Goal: Task Accomplishment & Management: Manage account settings

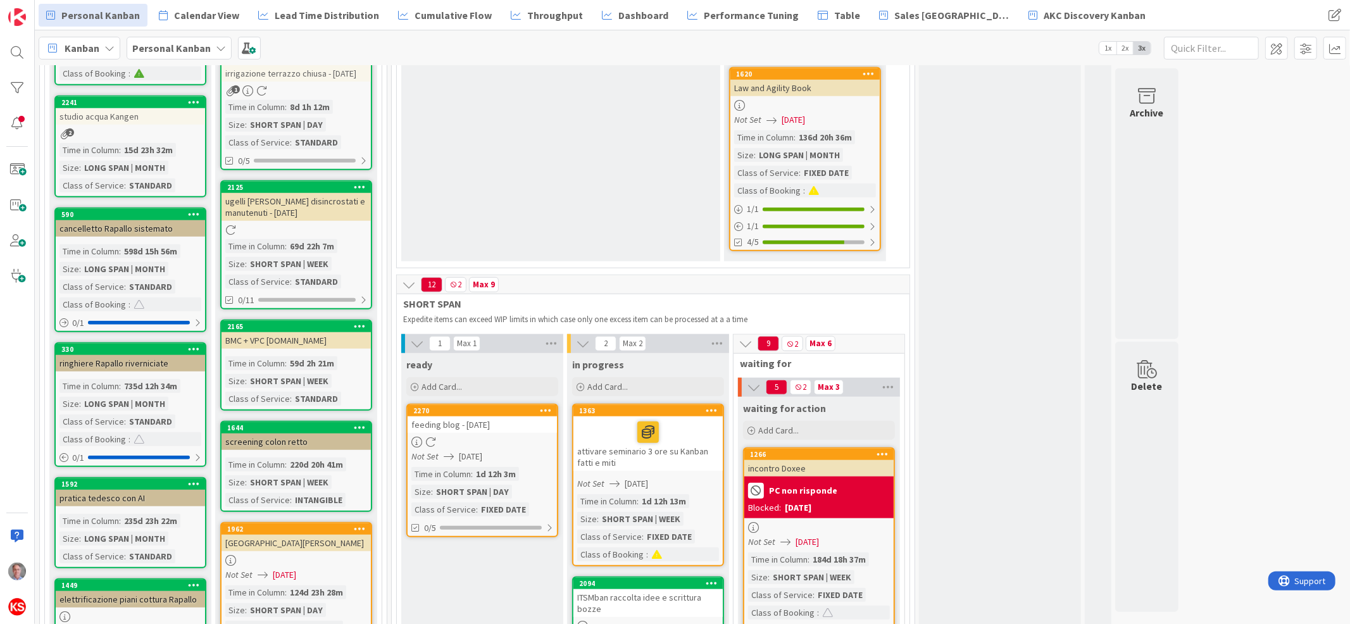
scroll to position [970, 0]
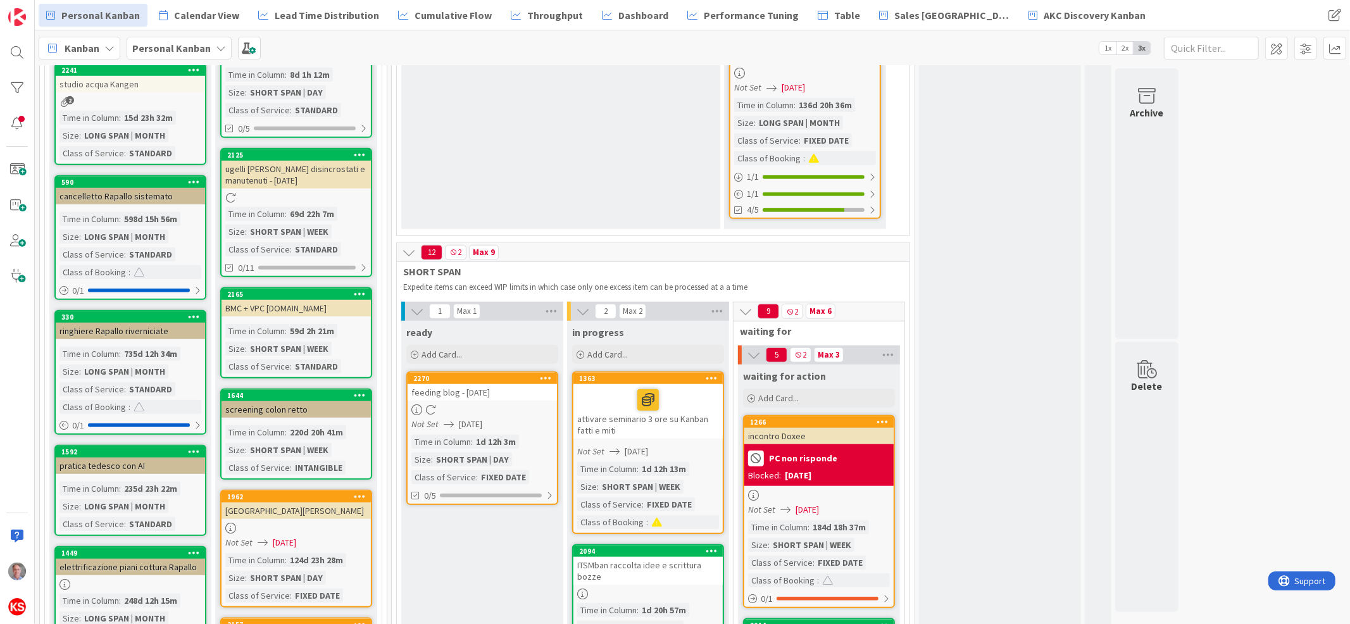
click at [503, 384] on div "feeding blog - [DATE]" at bounding box center [482, 392] width 149 height 16
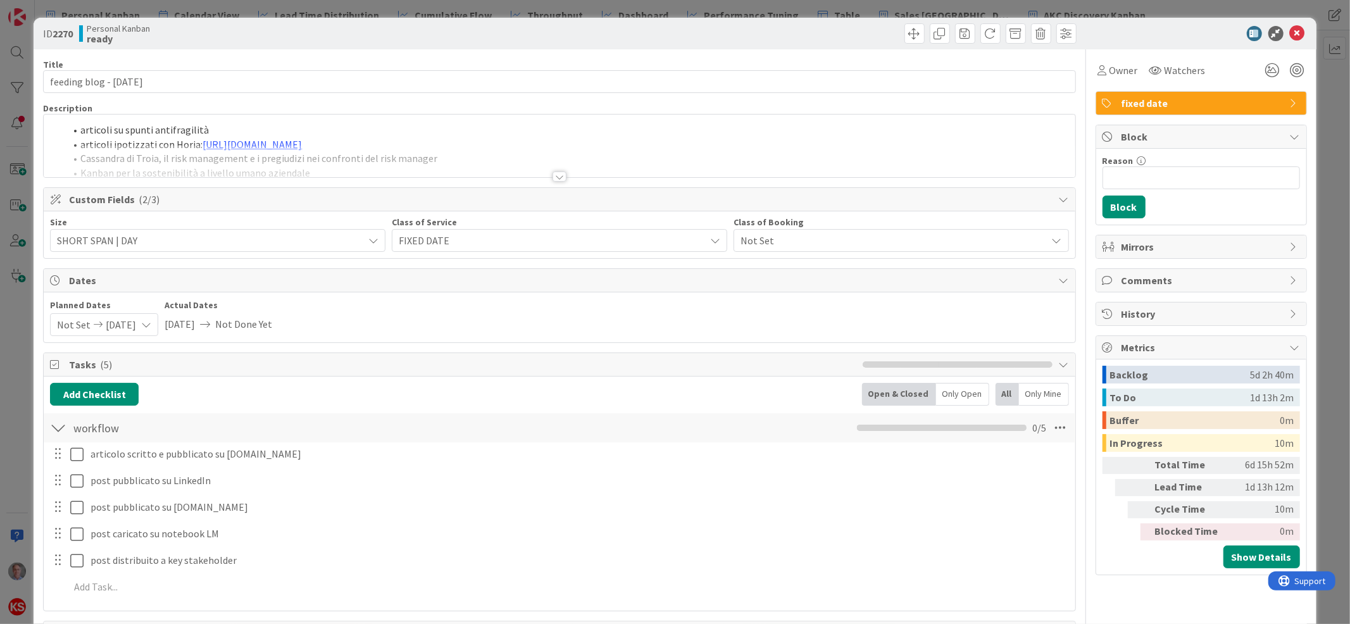
click at [553, 175] on div at bounding box center [560, 177] width 14 height 10
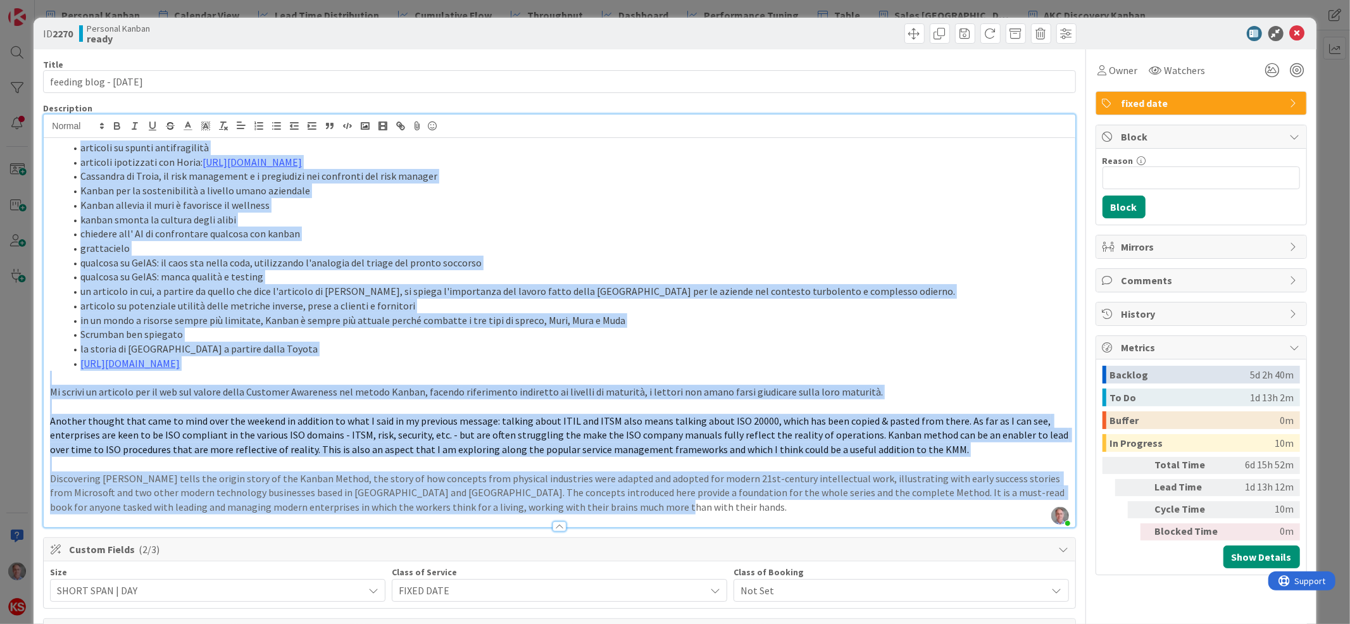
drag, startPoint x: 78, startPoint y: 142, endPoint x: 757, endPoint y: 549, distance: 791.3
click at [757, 549] on div "Title 25 / 128 feeding blog - [DATE] Description [PERSON_NAME] just joined arti…" at bounding box center [559, 583] width 1032 height 1069
copy div "loremips do sitame consecteturad elitsedd eiusmodtem inc Utlab: etdol://magnaal…"
click at [1290, 35] on icon at bounding box center [1297, 33] width 15 height 15
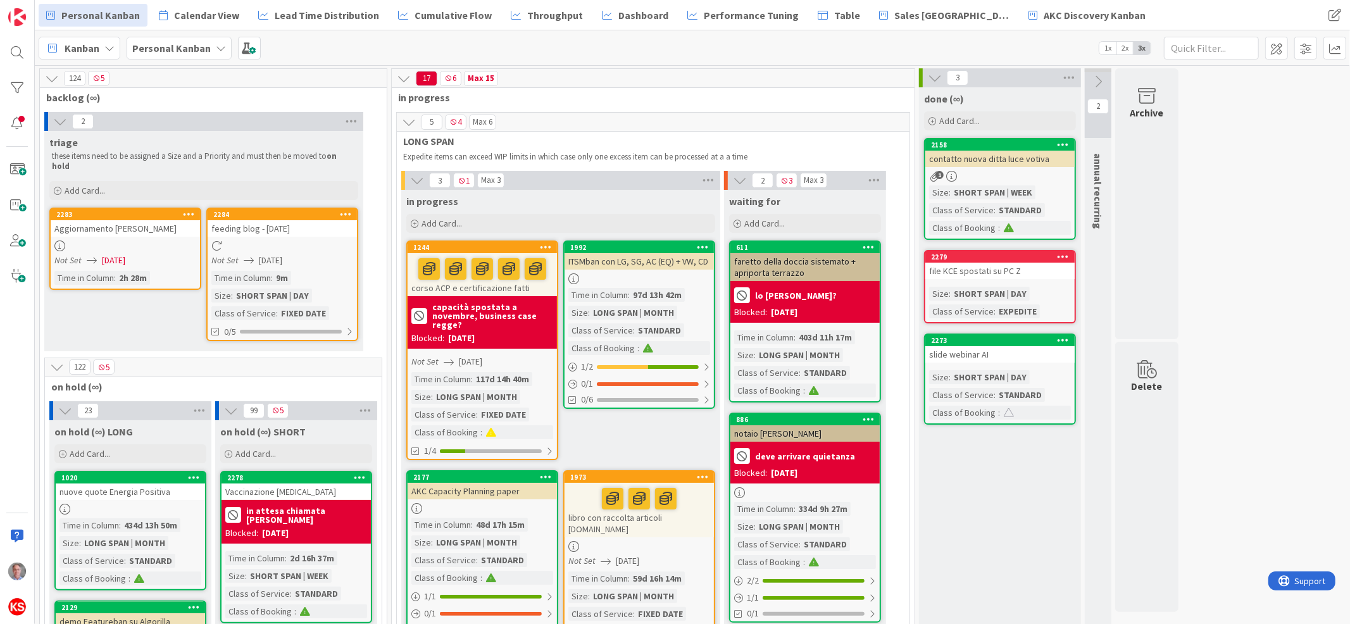
click at [275, 220] on div "feeding blog - [DATE]" at bounding box center [282, 228] width 149 height 16
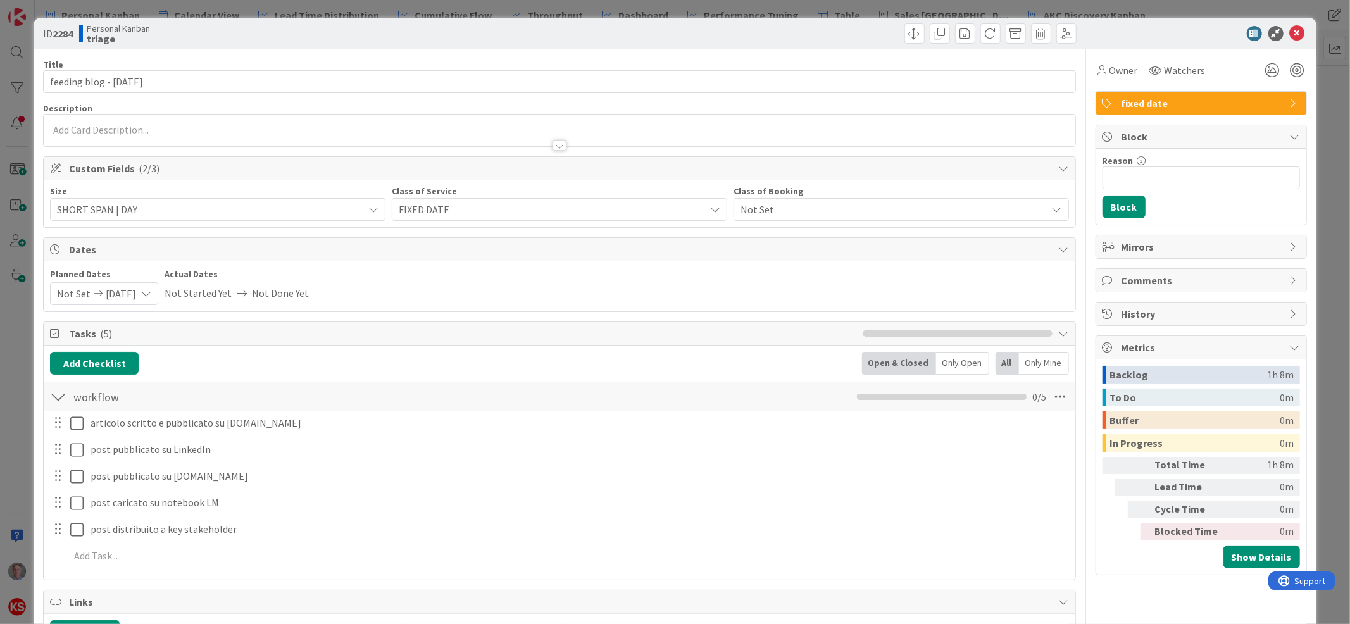
click at [391, 134] on div at bounding box center [559, 139] width 1031 height 13
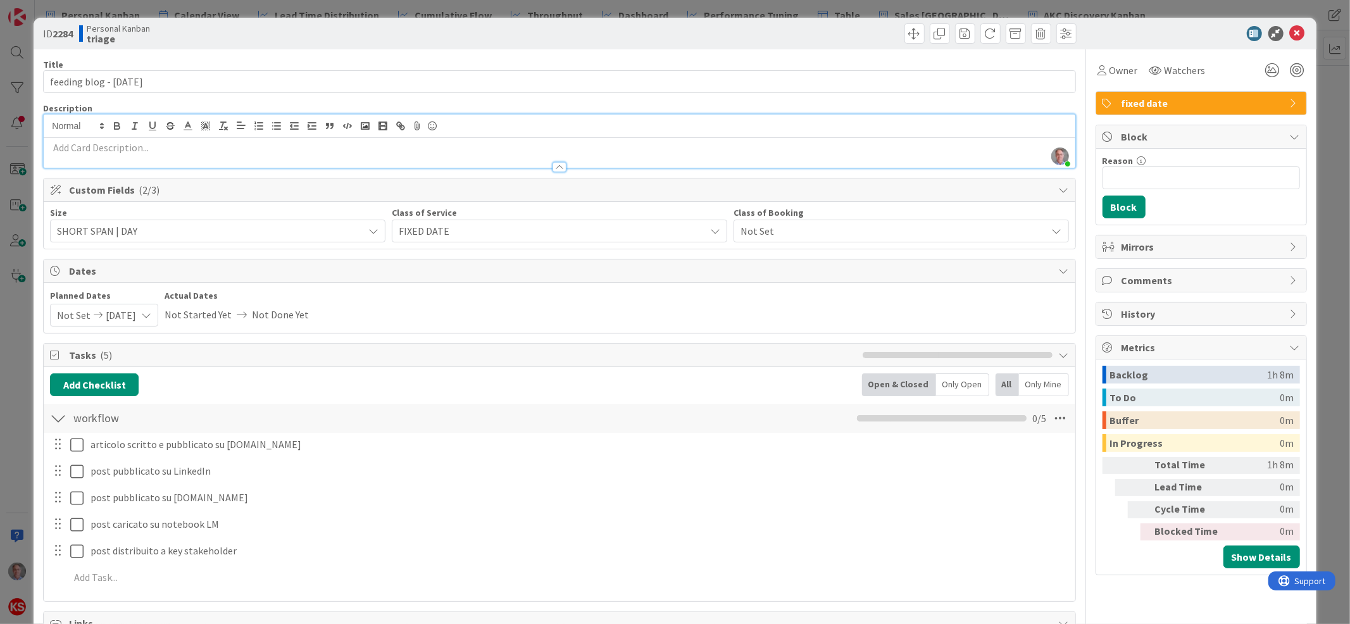
click at [382, 144] on p at bounding box center [559, 148] width 1018 height 15
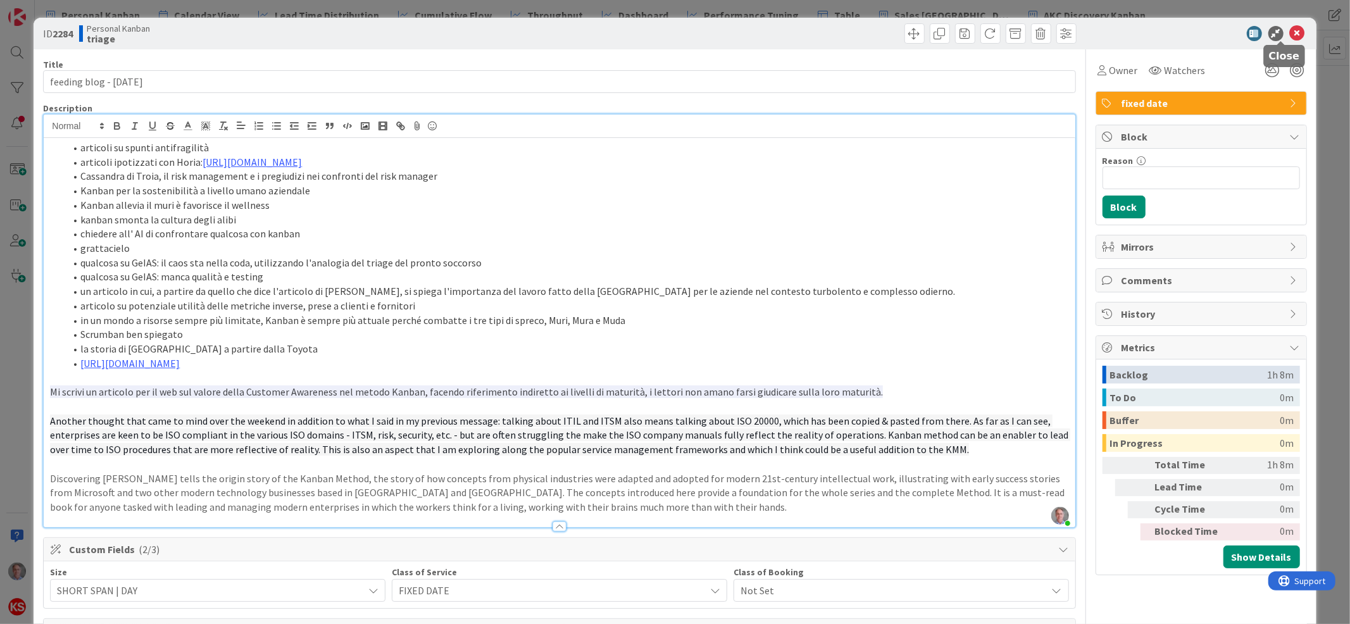
click at [1290, 34] on icon at bounding box center [1297, 33] width 15 height 15
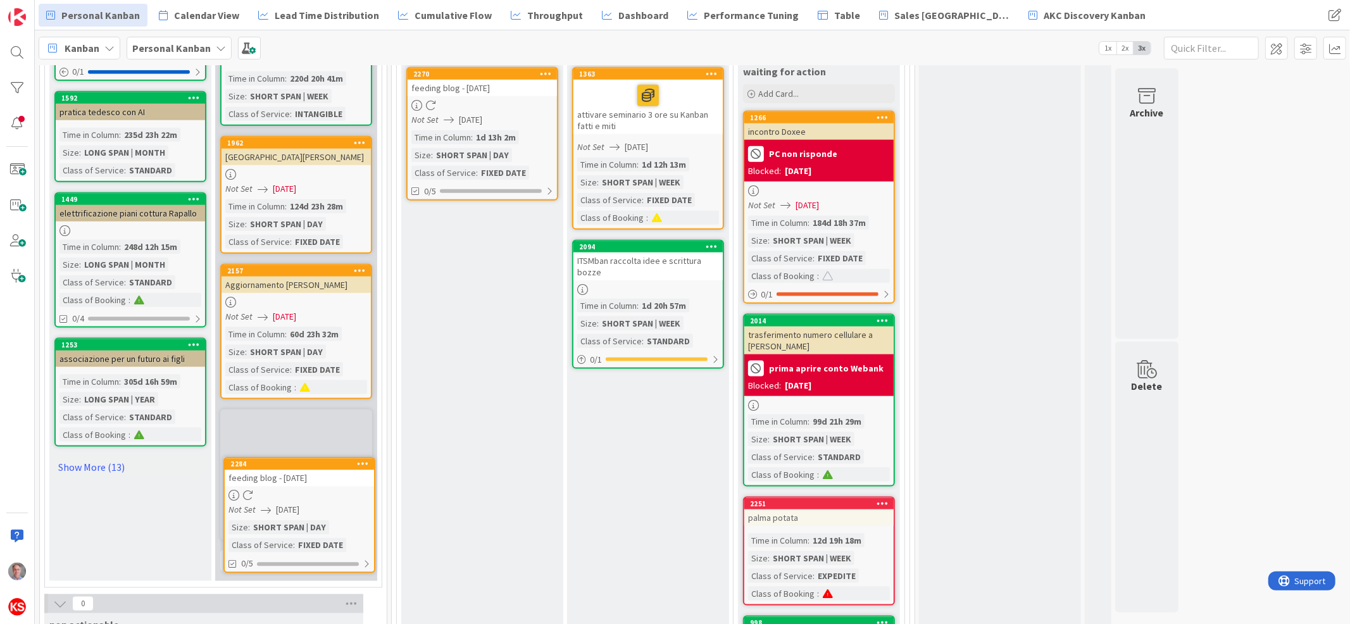
scroll to position [1283, 0]
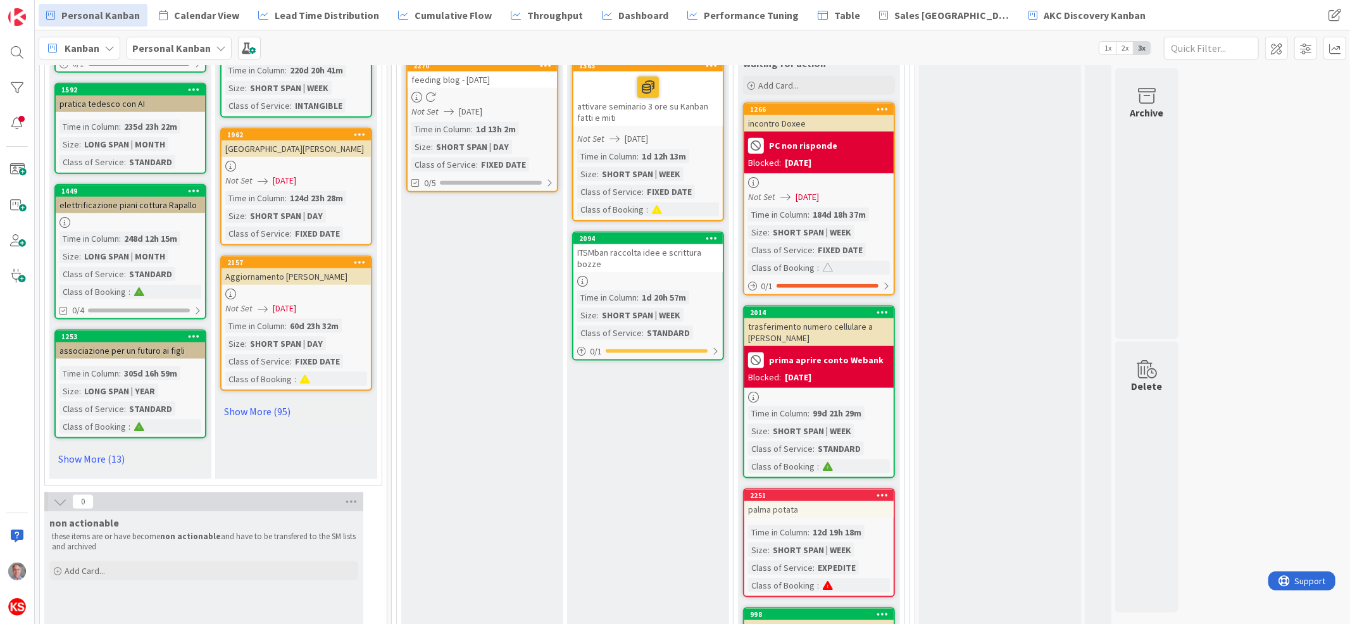
click at [269, 409] on link "Show More (95)" at bounding box center [296, 411] width 152 height 20
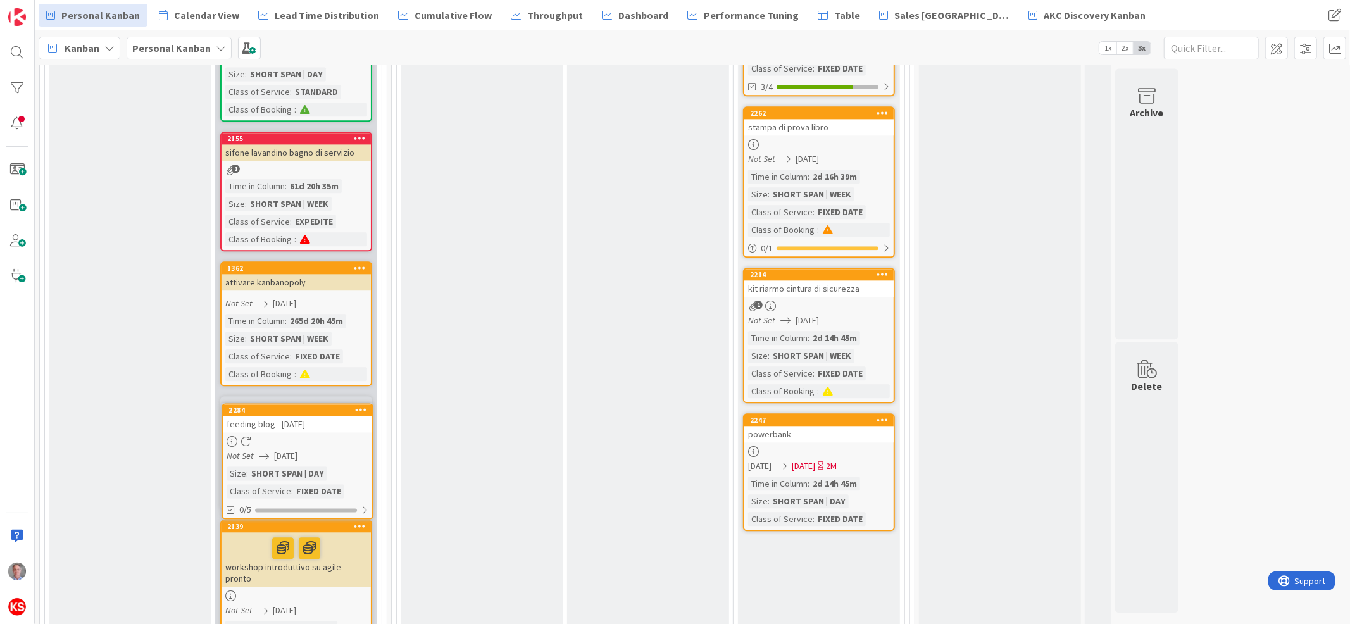
scroll to position [2516, 0]
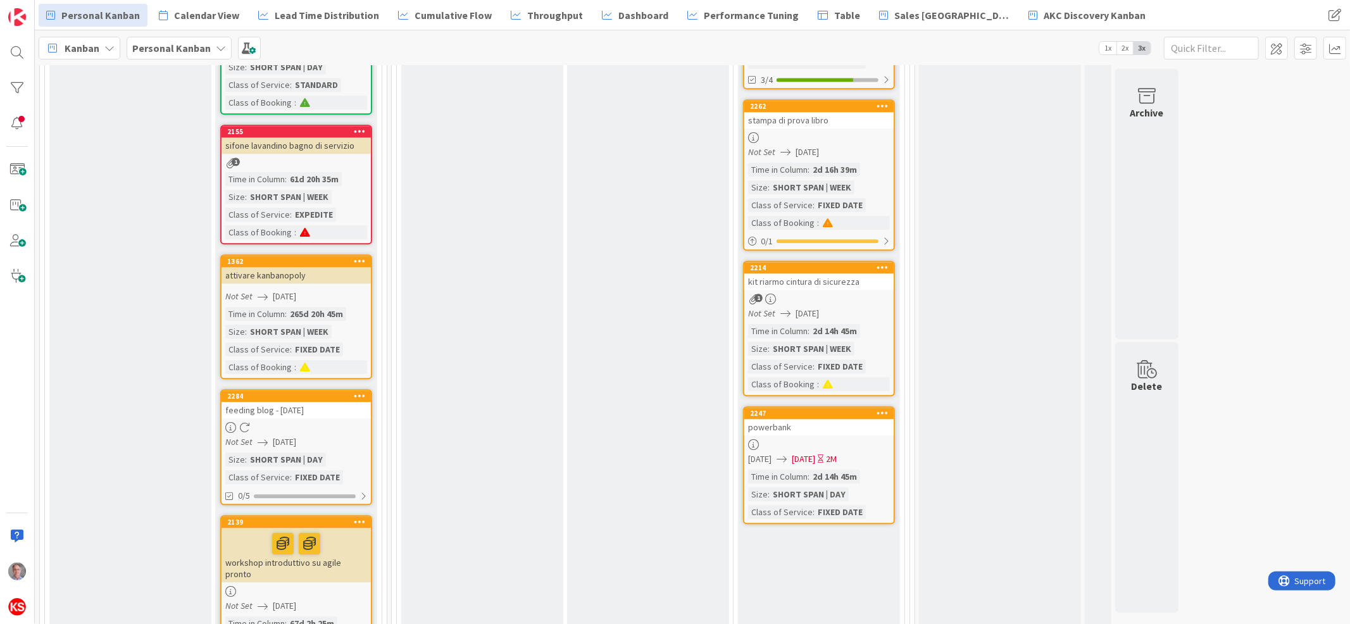
click at [332, 294] on div "Not Set [DATE]" at bounding box center [298, 296] width 146 height 13
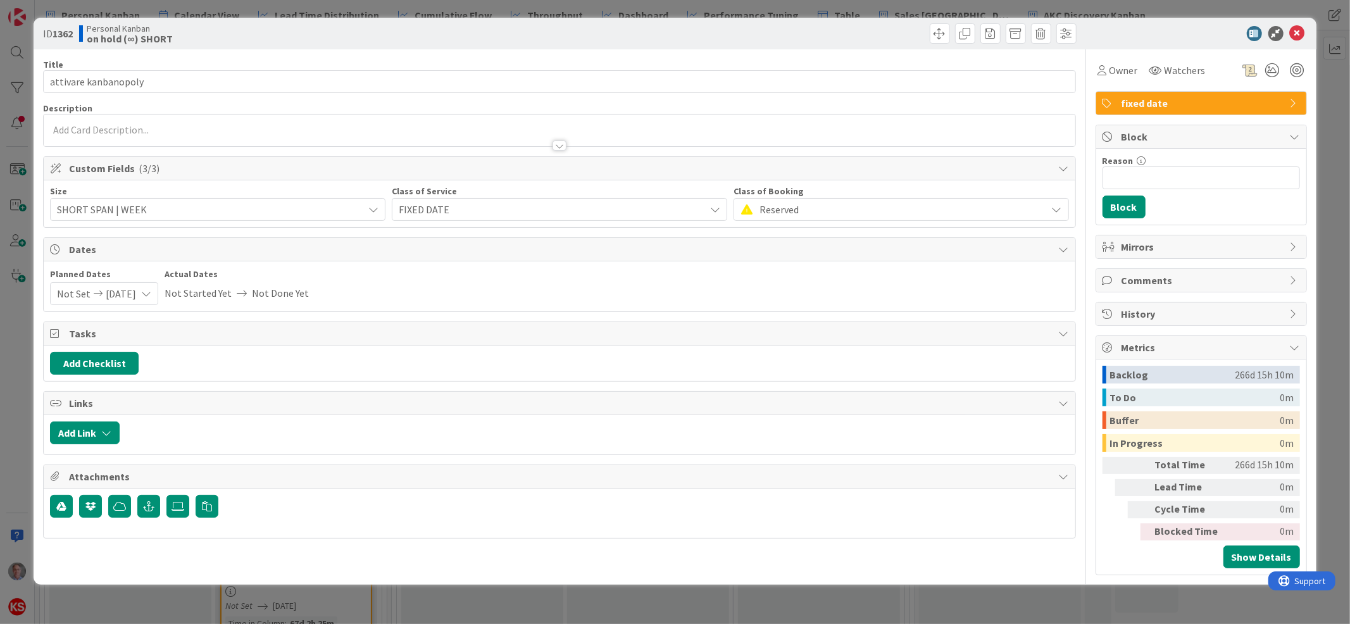
click at [153, 297] on div "Not Set [DATE]" at bounding box center [104, 293] width 108 height 23
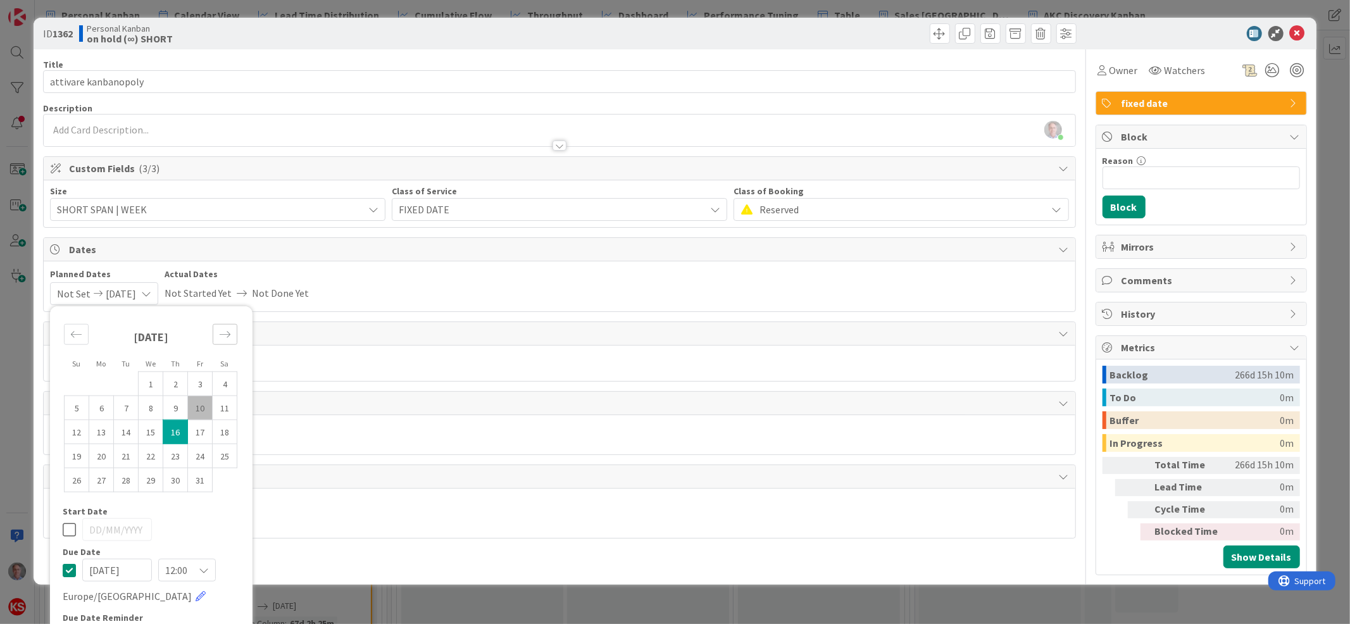
click at [214, 337] on div "Move forward to switch to the next month." at bounding box center [225, 334] width 25 height 21
click at [194, 435] on td "14" at bounding box center [200, 432] width 25 height 24
type input "[DATE]"
click at [68, 553] on icon at bounding box center [69, 553] width 13 height 15
click at [66, 594] on icon at bounding box center [69, 594] width 13 height 15
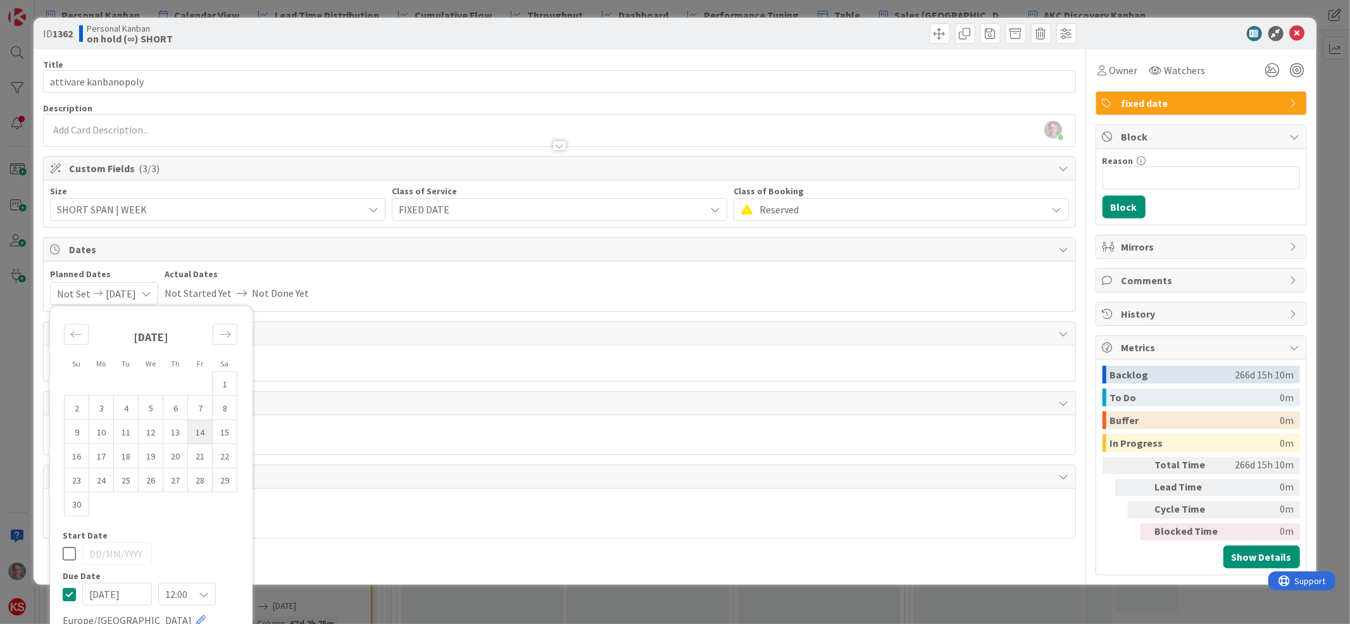
click at [200, 436] on td "14" at bounding box center [200, 432] width 25 height 24
type input "[DATE]"
click at [1290, 34] on icon at bounding box center [1297, 33] width 15 height 15
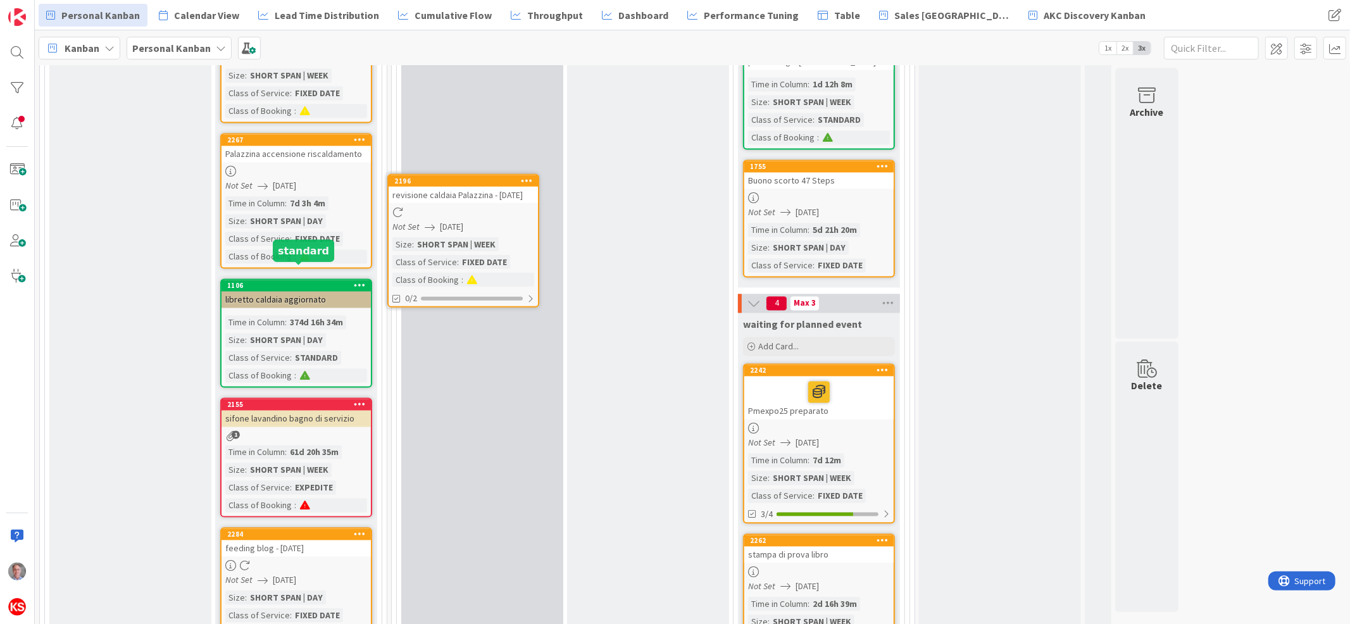
scroll to position [2072, 0]
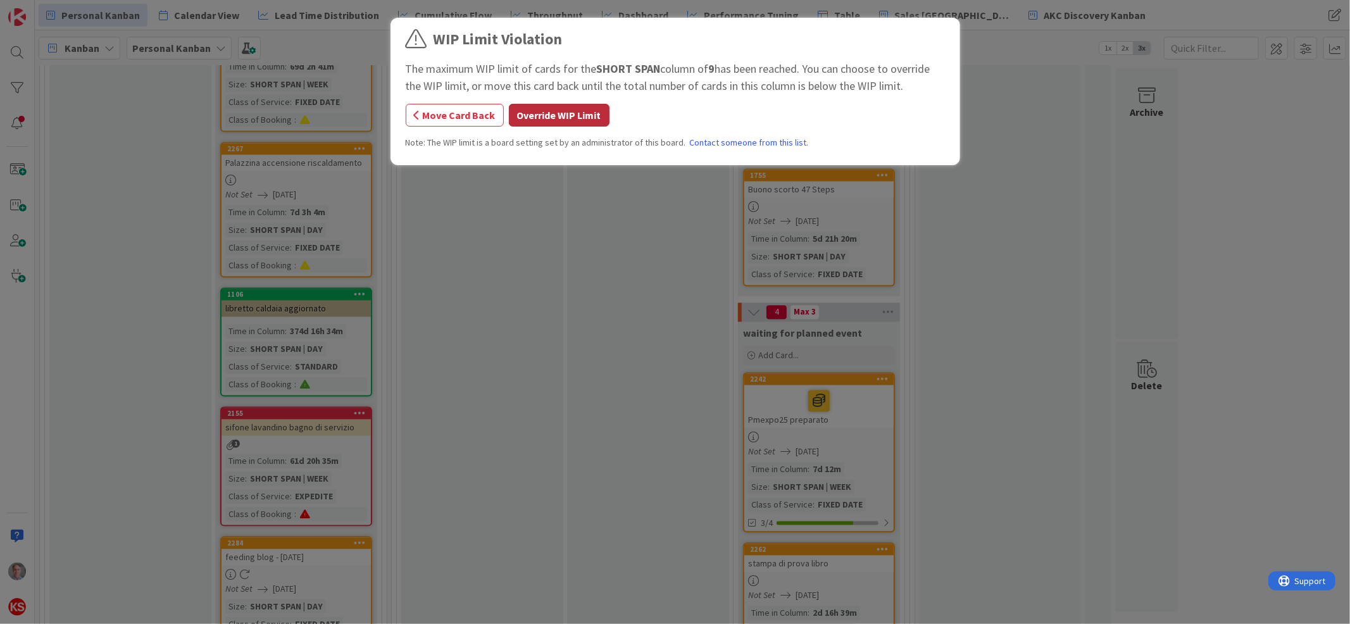
click at [546, 116] on button "Override WIP Limit" at bounding box center [559, 115] width 101 height 23
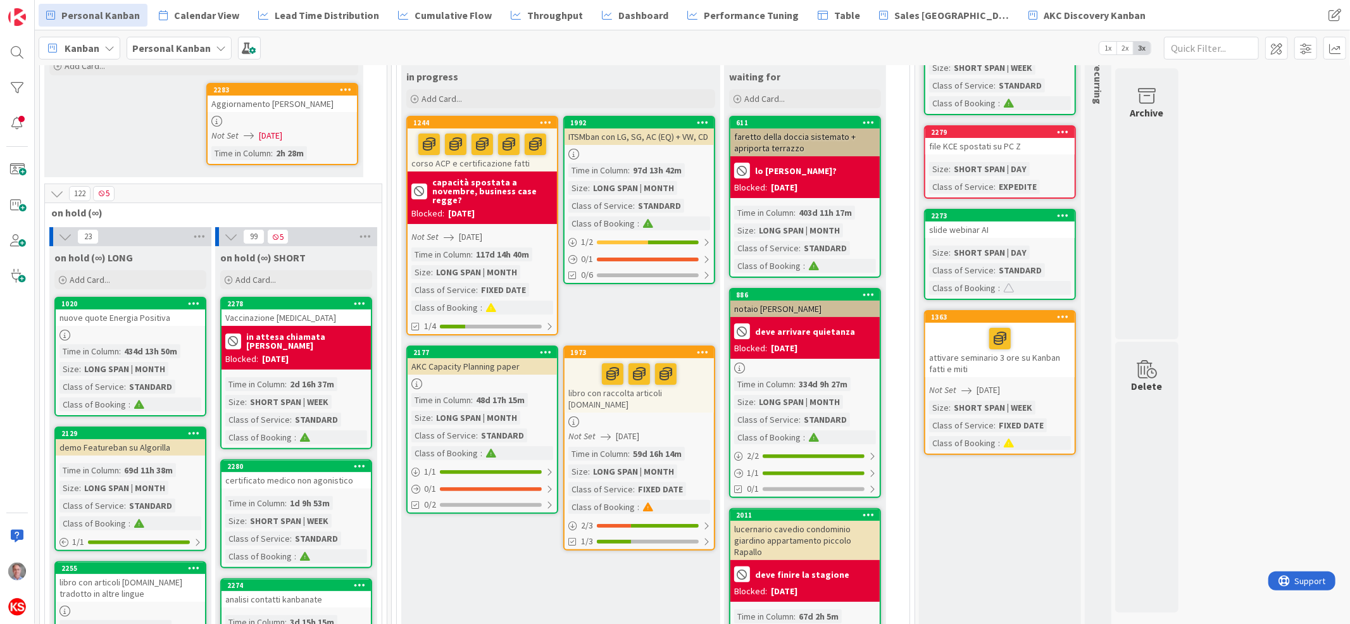
scroll to position [18, 0]
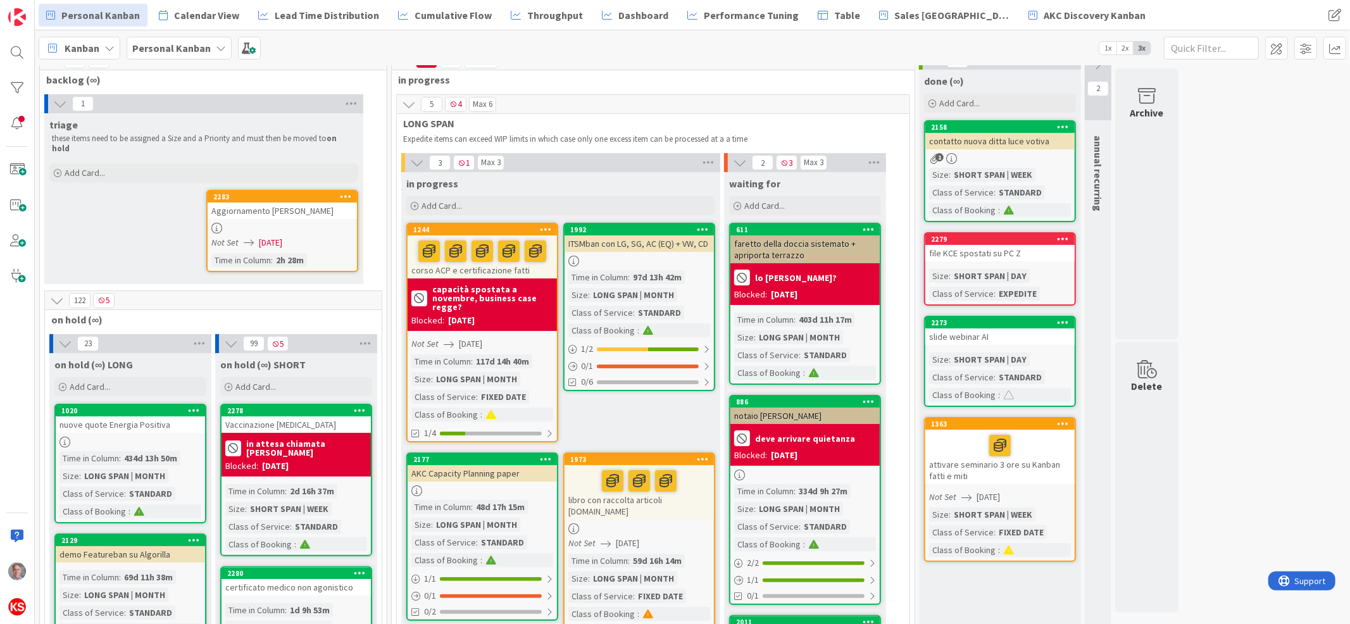
click at [284, 210] on div "2283 Aggiornamento Gianmarco Gnemmi Not Set [DATE] Time in [GEOGRAPHIC_DATA] : …" at bounding box center [282, 231] width 152 height 82
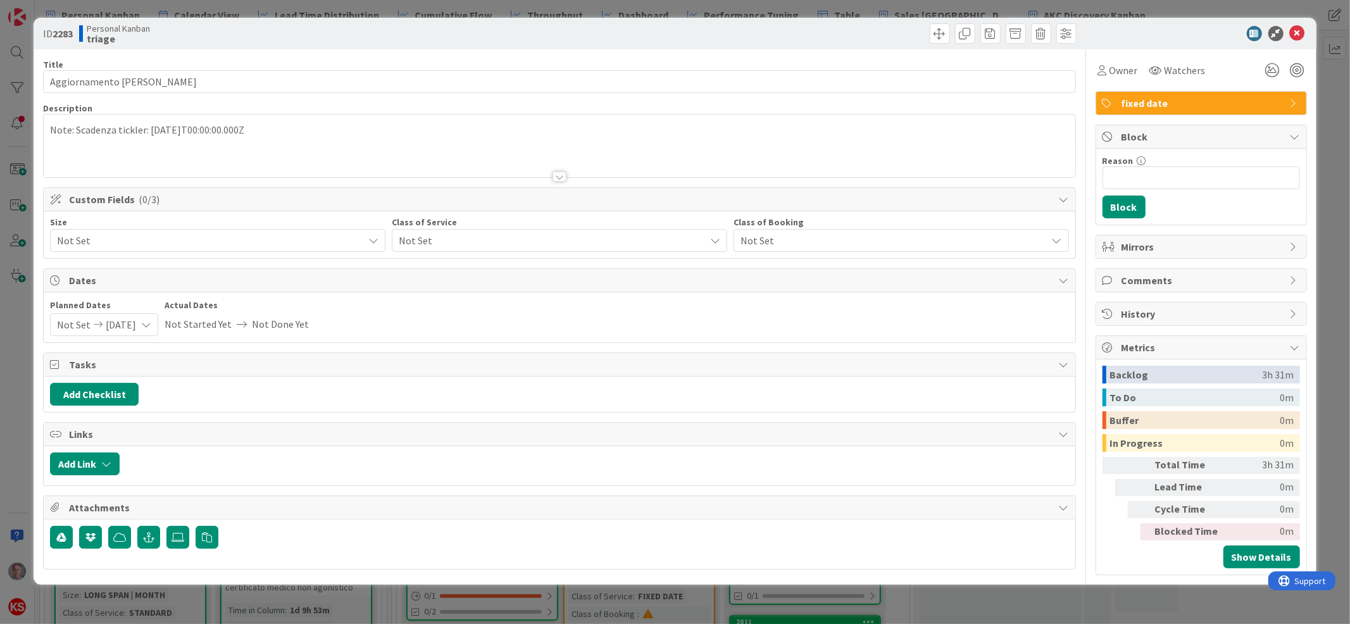
click at [284, 237] on span "Not Set" at bounding box center [207, 241] width 300 height 18
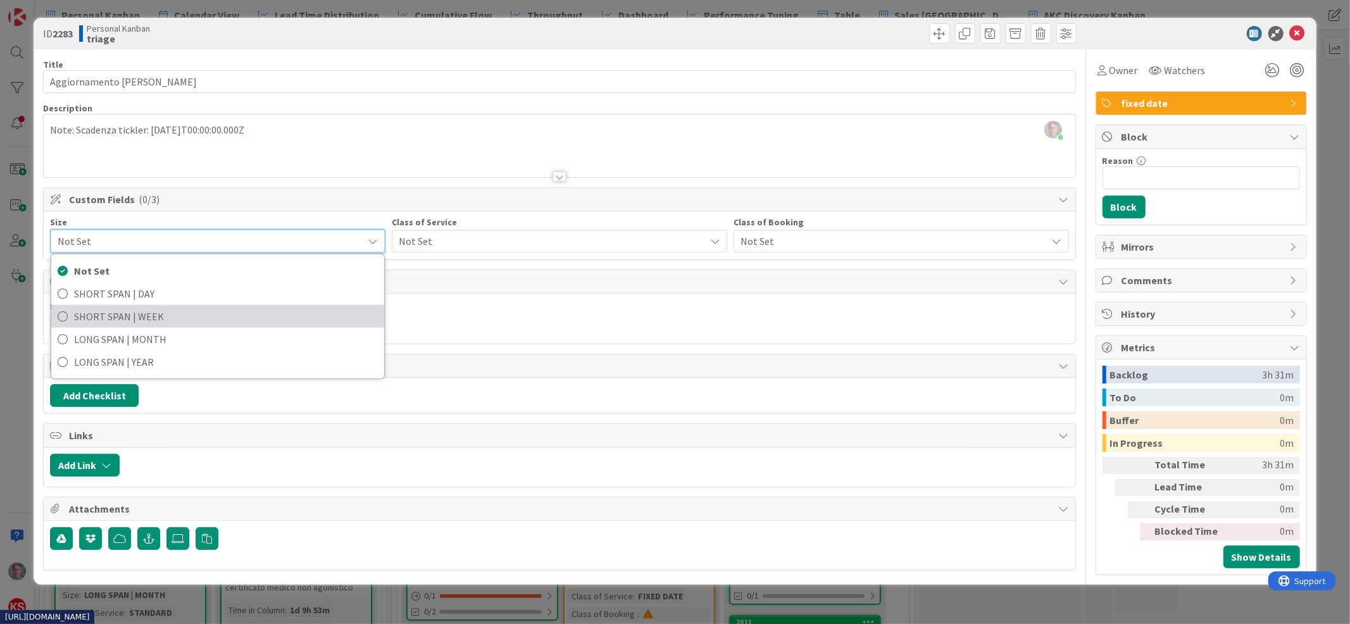
click at [179, 309] on span "SHORT SPAN | WEEK" at bounding box center [226, 316] width 304 height 19
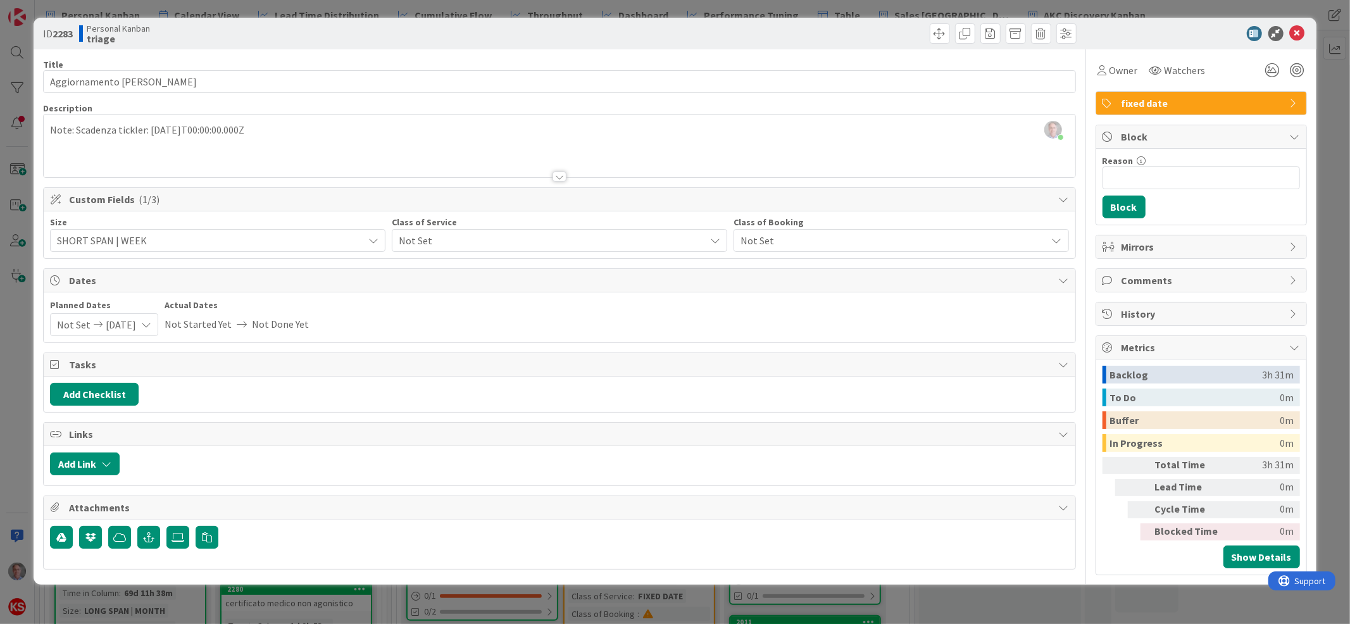
click at [501, 235] on span "Not Set" at bounding box center [549, 241] width 300 height 18
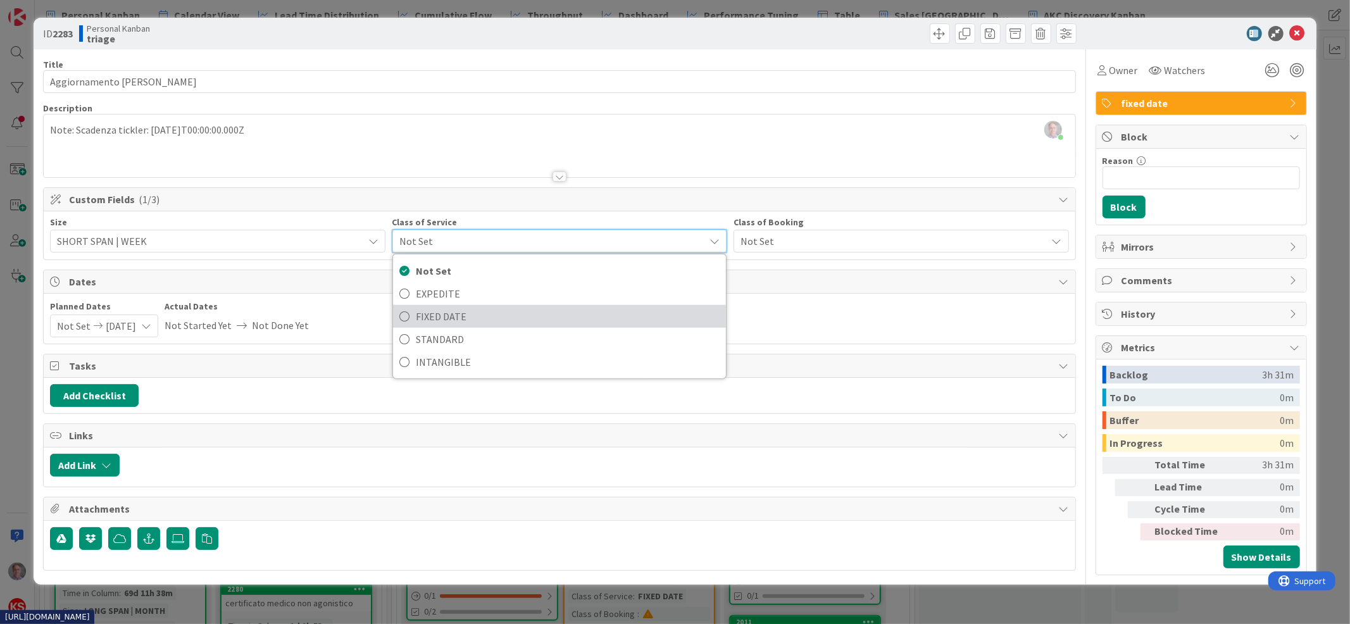
click at [472, 313] on span "FIXED DATE" at bounding box center [568, 316] width 304 height 19
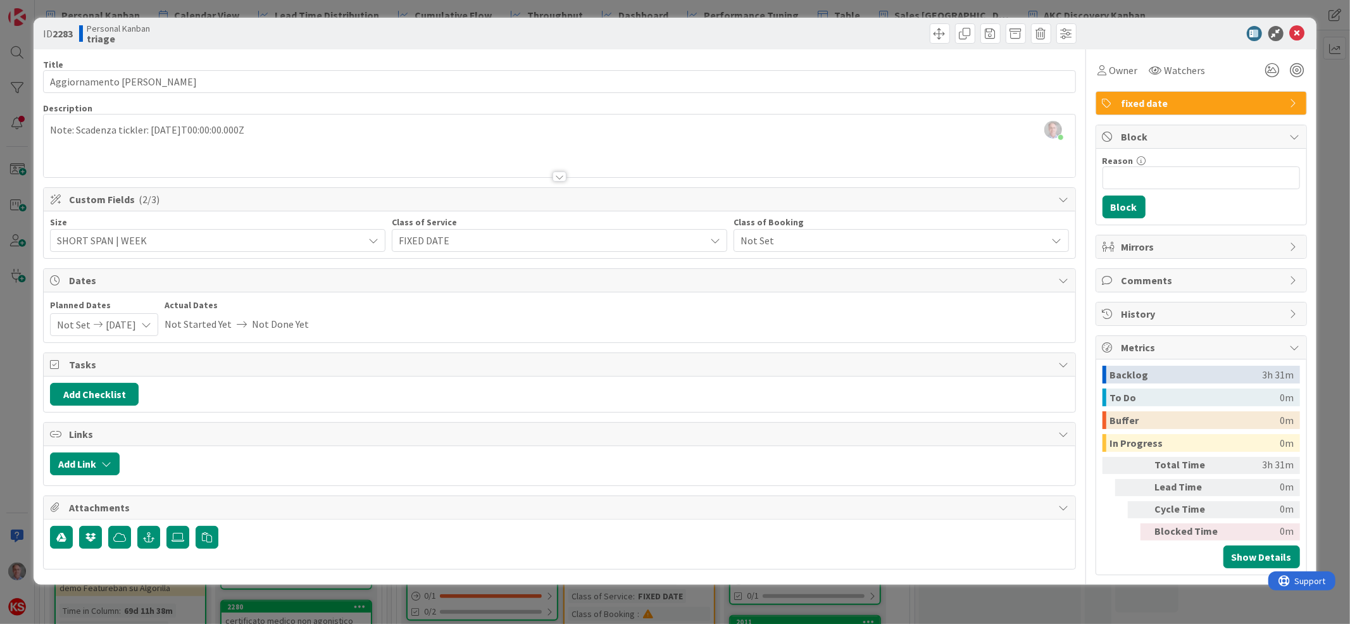
click at [906, 240] on span "Not Set" at bounding box center [891, 241] width 300 height 18
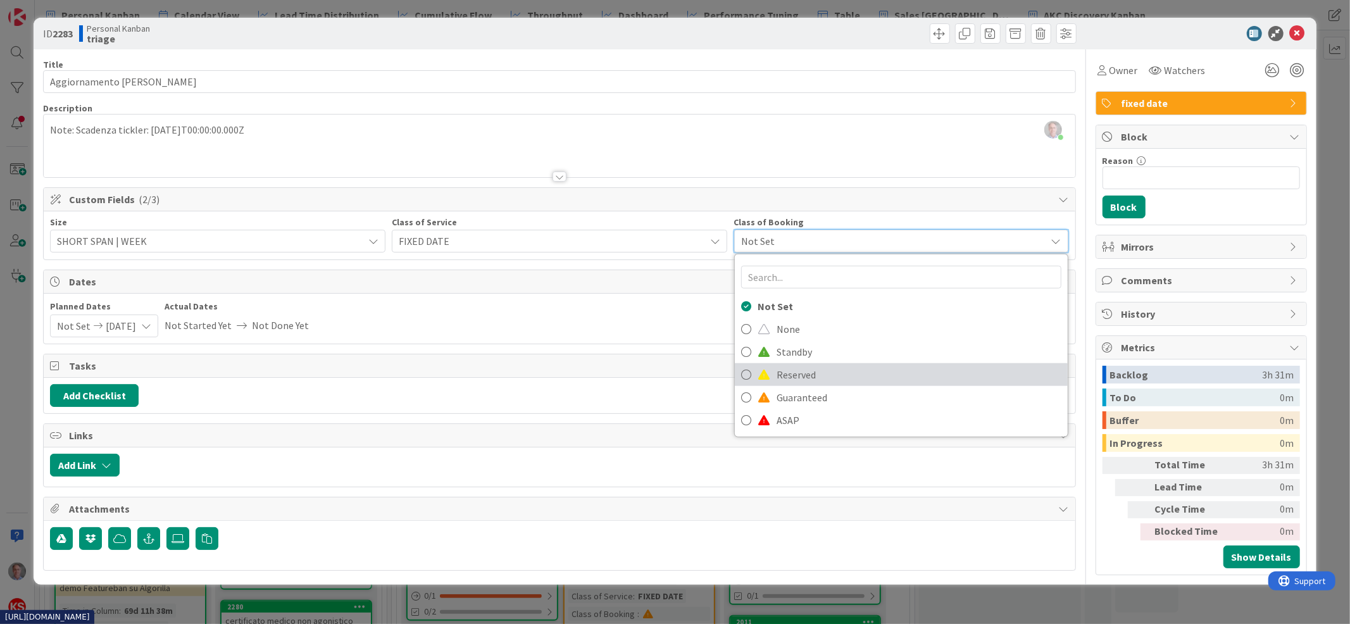
click at [821, 379] on span "Reserved" at bounding box center [919, 374] width 285 height 19
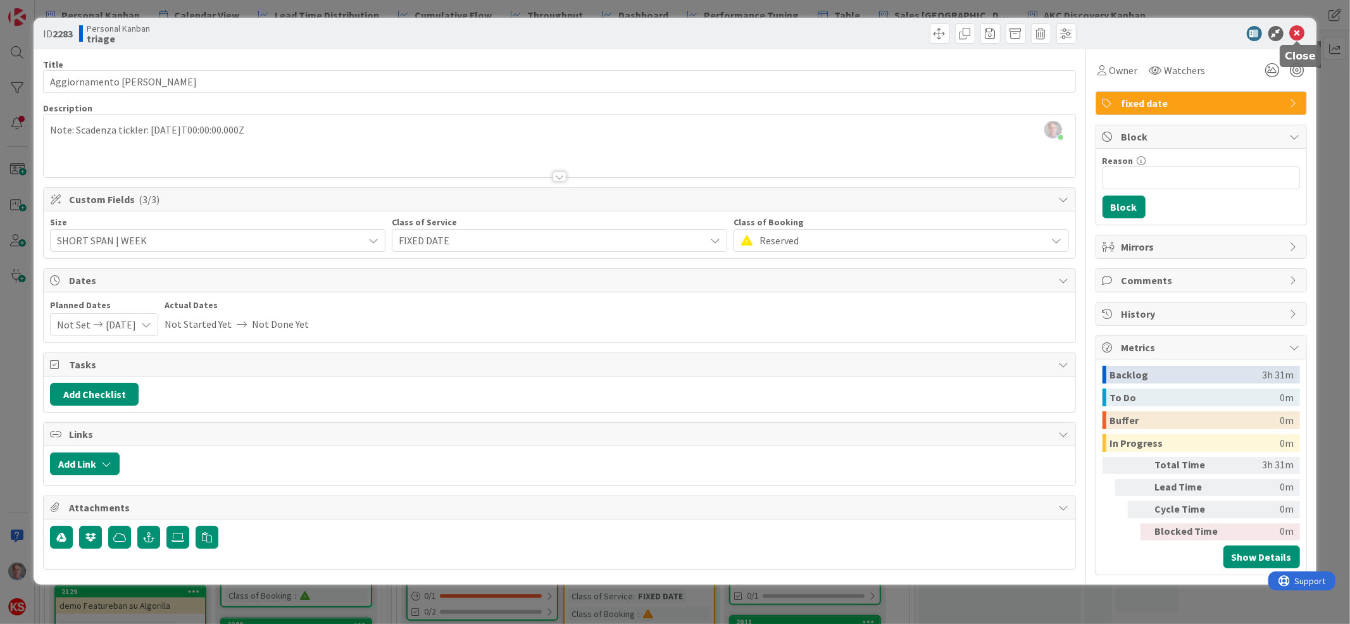
click at [1302, 34] on icon at bounding box center [1297, 33] width 15 height 15
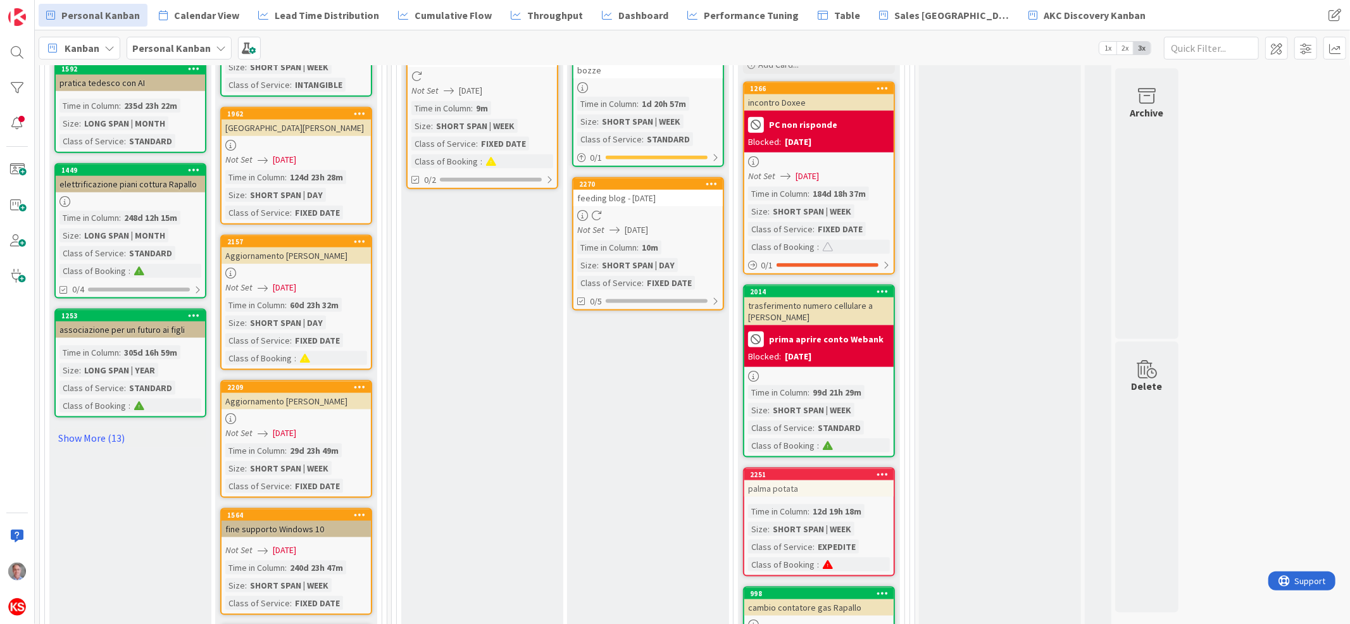
scroll to position [1322, 0]
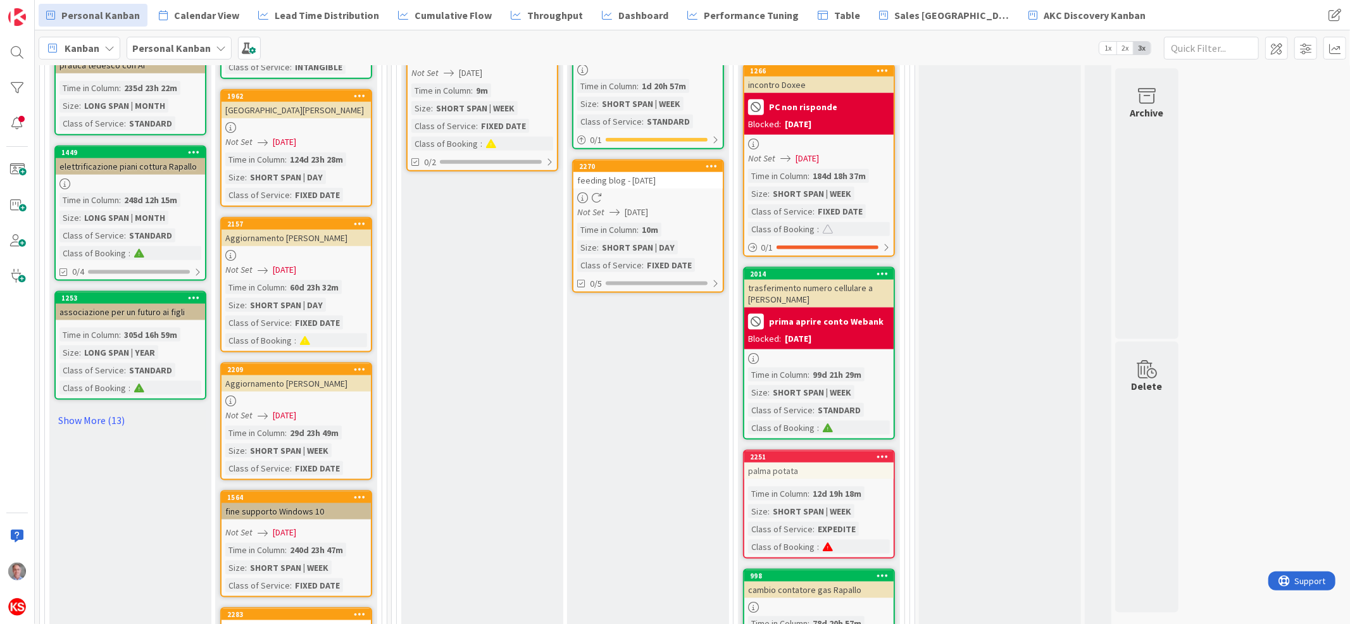
click at [334, 244] on div "2157 Aggiornamento [PERSON_NAME] Not Set [DATE] Time in [GEOGRAPHIC_DATA] : 60d…" at bounding box center [296, 284] width 152 height 135
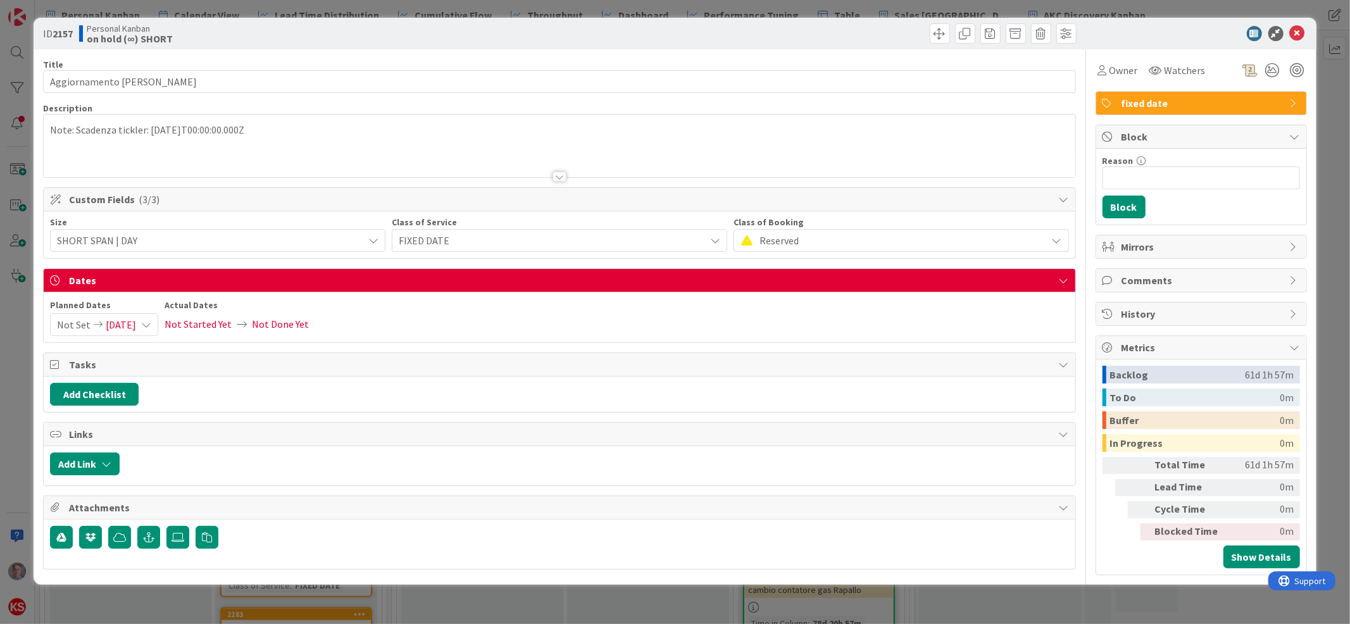
click at [191, 240] on span "SHORT SPAN | DAY" at bounding box center [207, 241] width 300 height 18
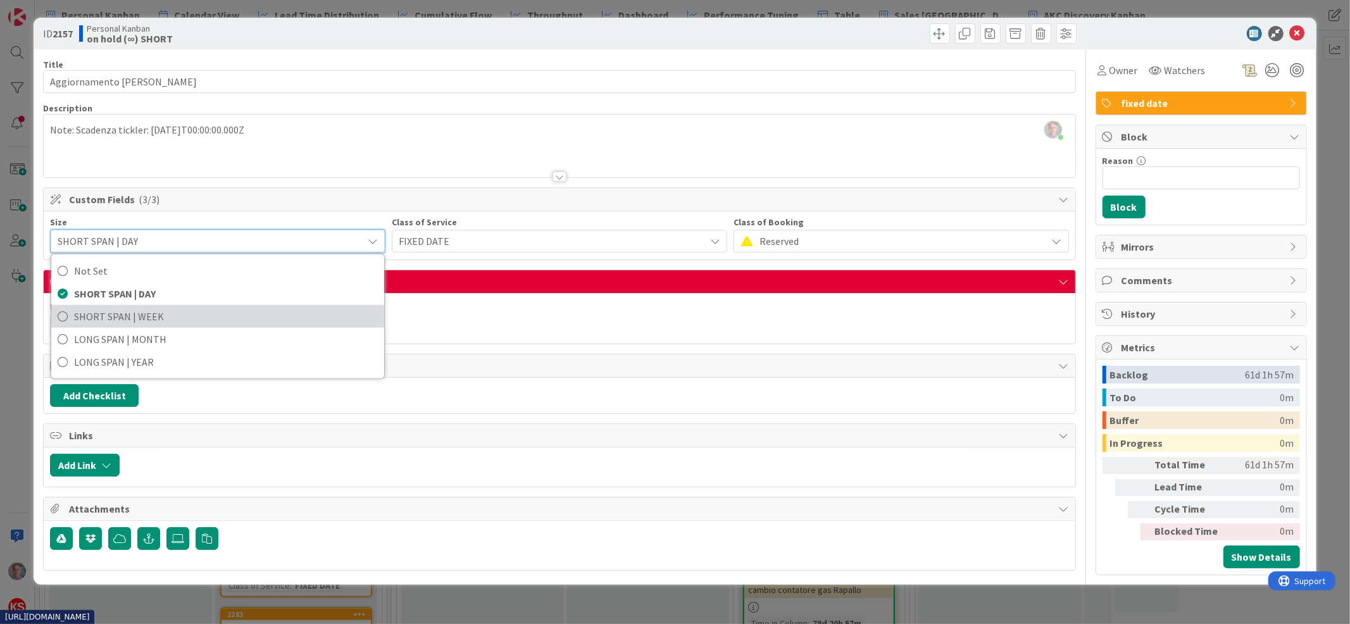
click at [173, 309] on span "SHORT SPAN | WEEK" at bounding box center [226, 316] width 304 height 19
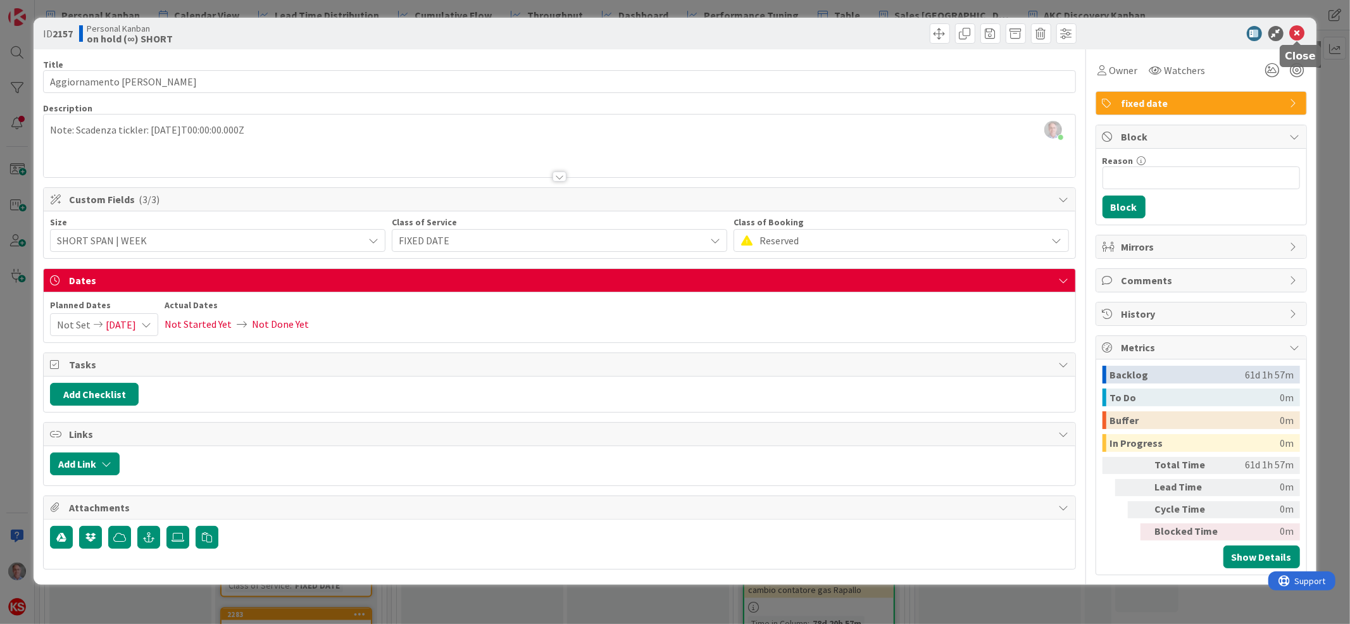
click at [1300, 34] on icon at bounding box center [1297, 33] width 15 height 15
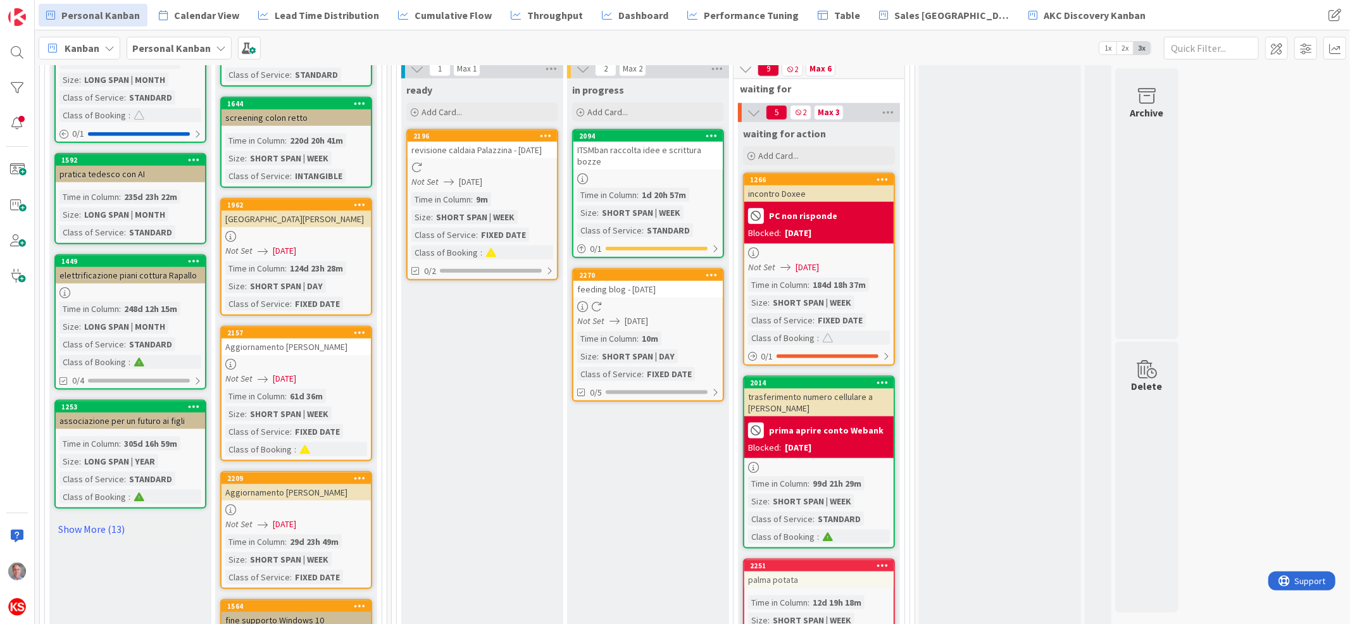
scroll to position [1177, 0]
